Goal: Task Accomplishment & Management: Manage account settings

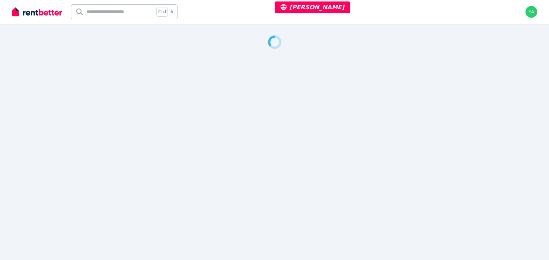
select select "***"
select select "**********"
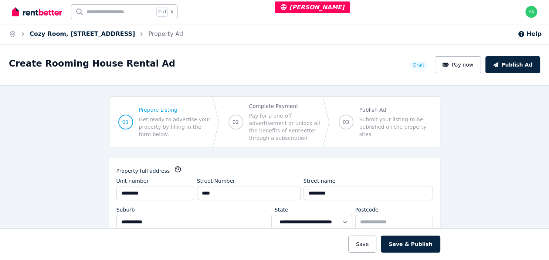
click at [63, 36] on link "Cozy Room, [STREET_ADDRESS]" at bounding box center [82, 33] width 105 height 7
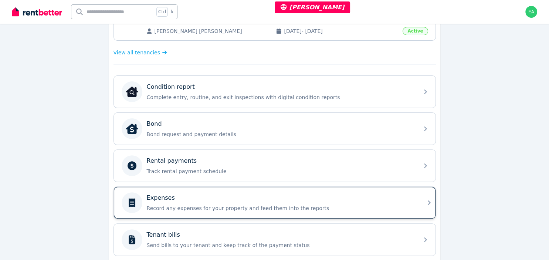
scroll to position [234, 0]
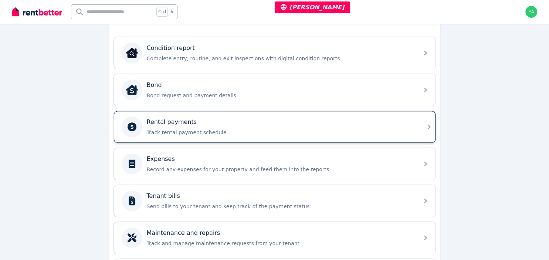
click at [369, 129] on p "Track rental payment schedule" at bounding box center [281, 132] width 268 height 7
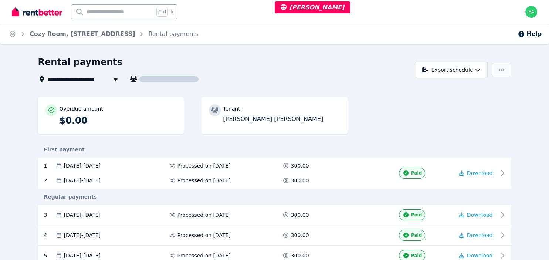
click at [499, 72] on button "button" at bounding box center [501, 70] width 19 height 14
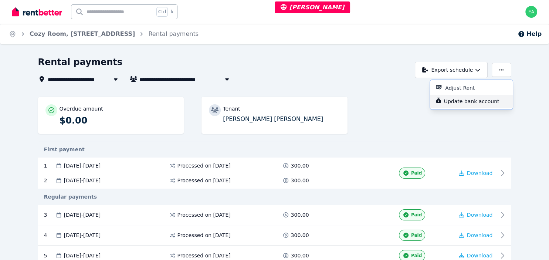
click at [497, 102] on p "Update bank account" at bounding box center [474, 101] width 61 height 7
click at [501, 71] on icon "button" at bounding box center [501, 69] width 4 height 5
click at [486, 103] on p "Update bank account" at bounding box center [474, 101] width 61 height 7
click at [506, 70] on button "button" at bounding box center [501, 70] width 19 height 14
click at [484, 106] on button "Update bank account" at bounding box center [471, 101] width 83 height 13
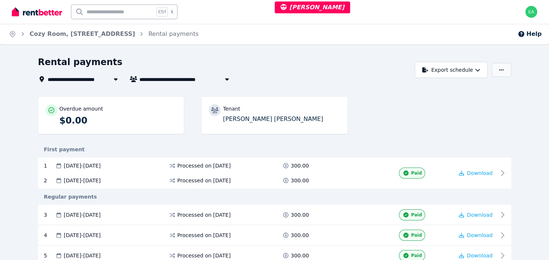
click at [499, 72] on button "button" at bounding box center [501, 70] width 19 height 14
click at [486, 106] on button "Update bank account" at bounding box center [471, 101] width 83 height 13
click at [498, 73] on button "button" at bounding box center [501, 70] width 19 height 14
click at [489, 100] on p "Update bank account" at bounding box center [474, 101] width 61 height 7
click at [497, 72] on button "button" at bounding box center [501, 70] width 19 height 14
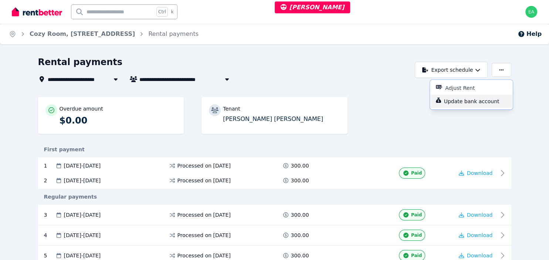
click at [483, 101] on p "Update bank account" at bounding box center [474, 101] width 61 height 7
